Goal: Information Seeking & Learning: Learn about a topic

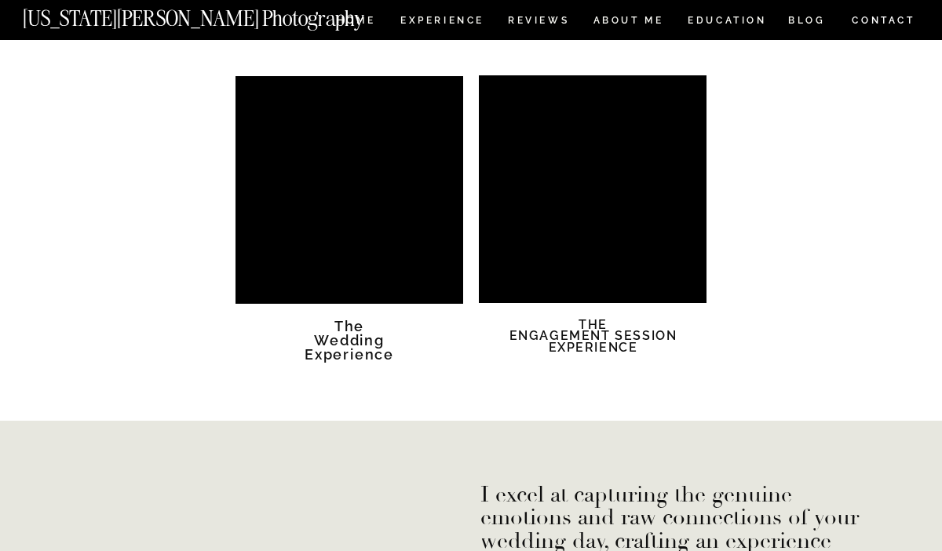
scroll to position [2775, 0]
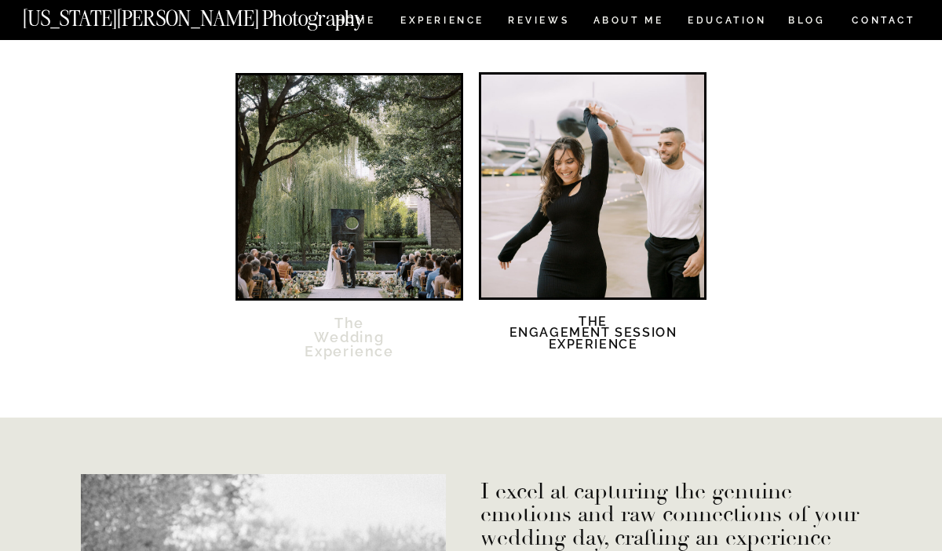
click at [358, 353] on h2 "The Wedding Experience" at bounding box center [349, 346] width 135 height 61
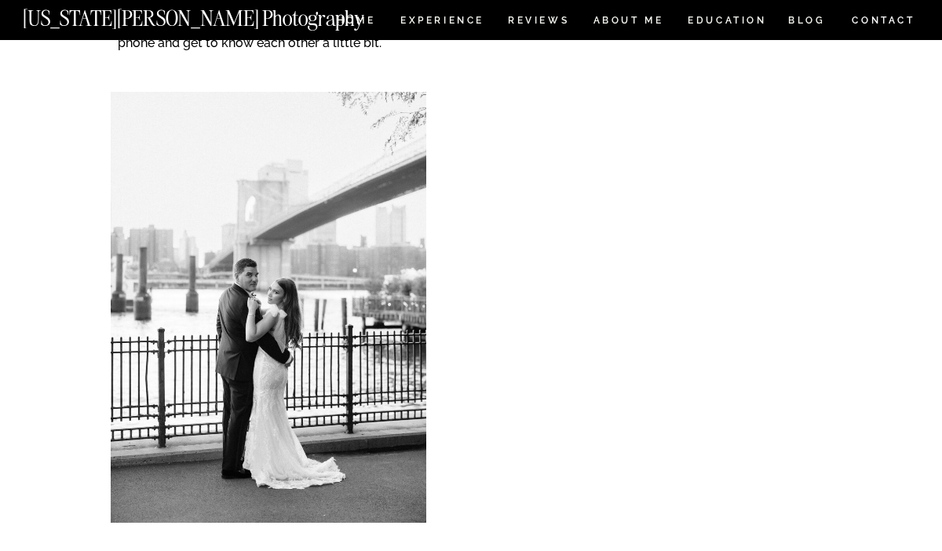
scroll to position [6607, 0]
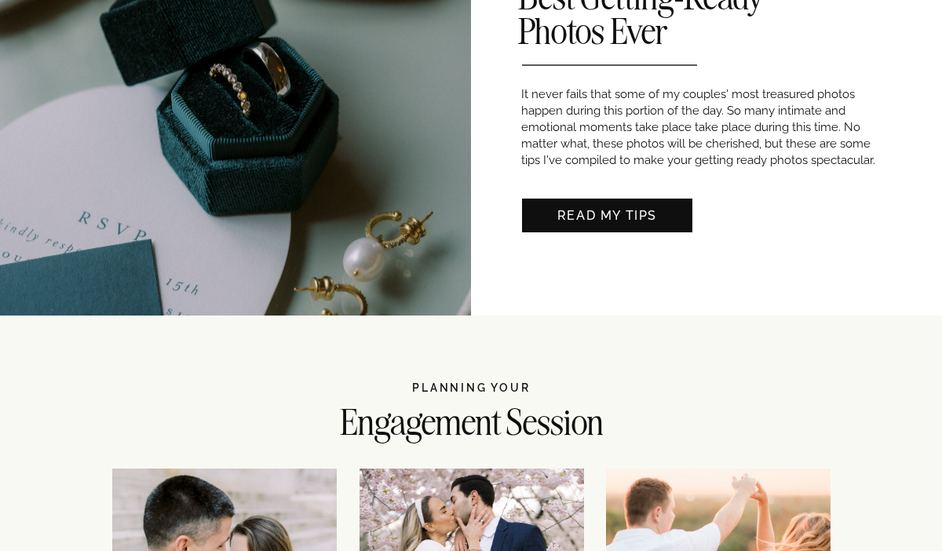
scroll to position [1562, 0]
